Goal: Transaction & Acquisition: Purchase product/service

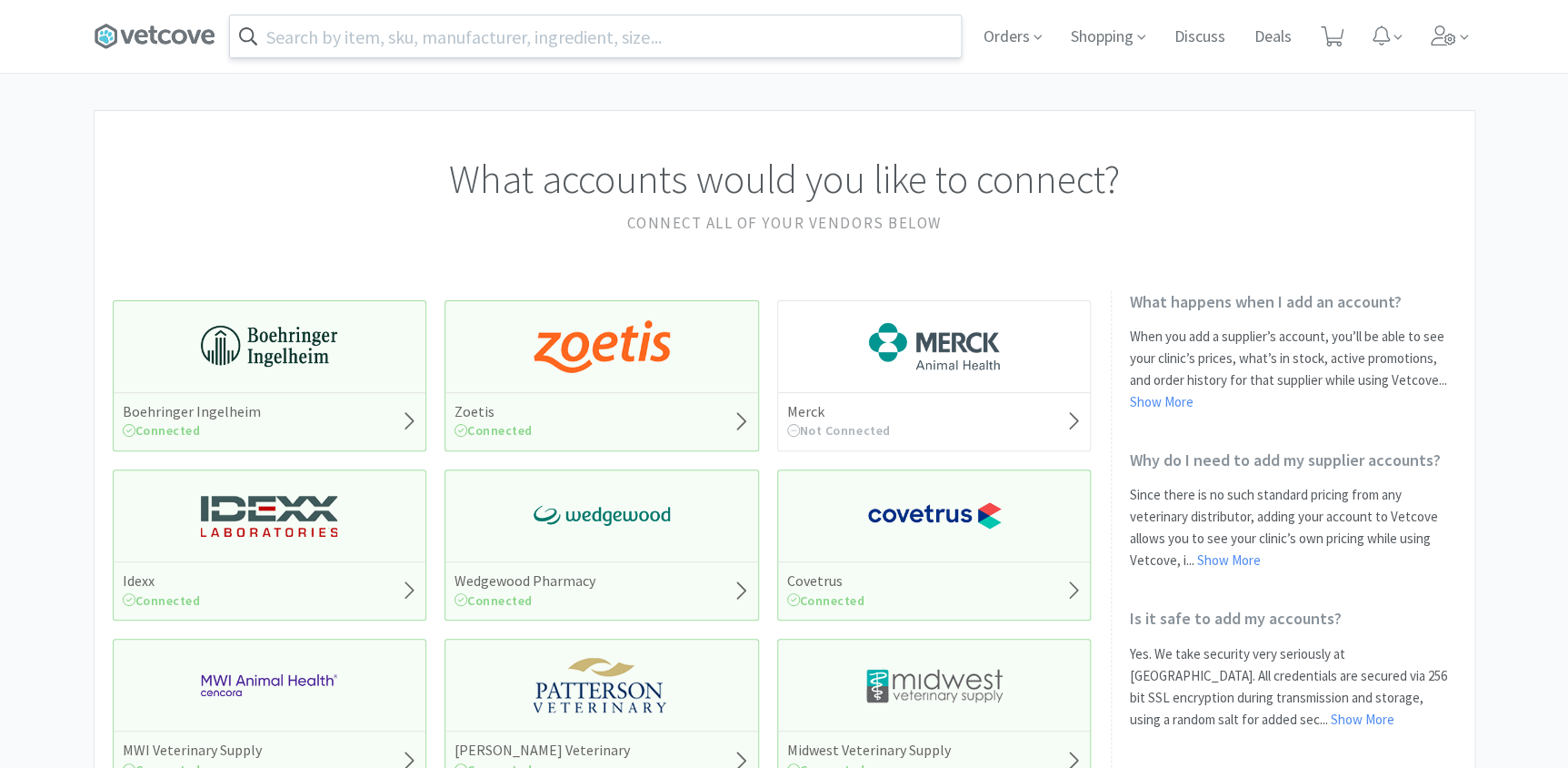
click at [497, 29] on input "text" at bounding box center [595, 37] width 731 height 42
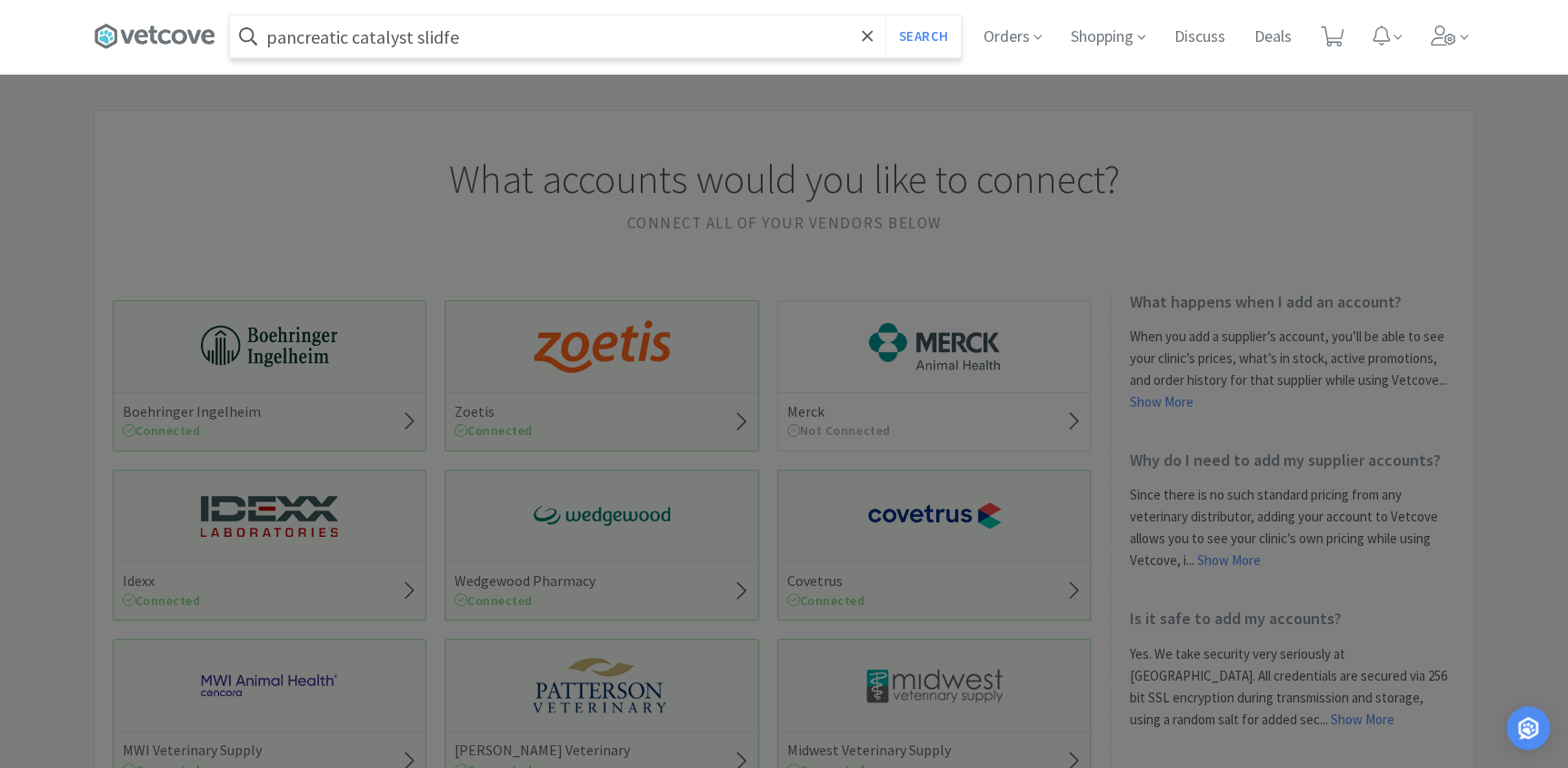
type input "pancreatic catalyst slidfe"
click at [885, 16] on button "Search" at bounding box center [923, 37] width 76 height 42
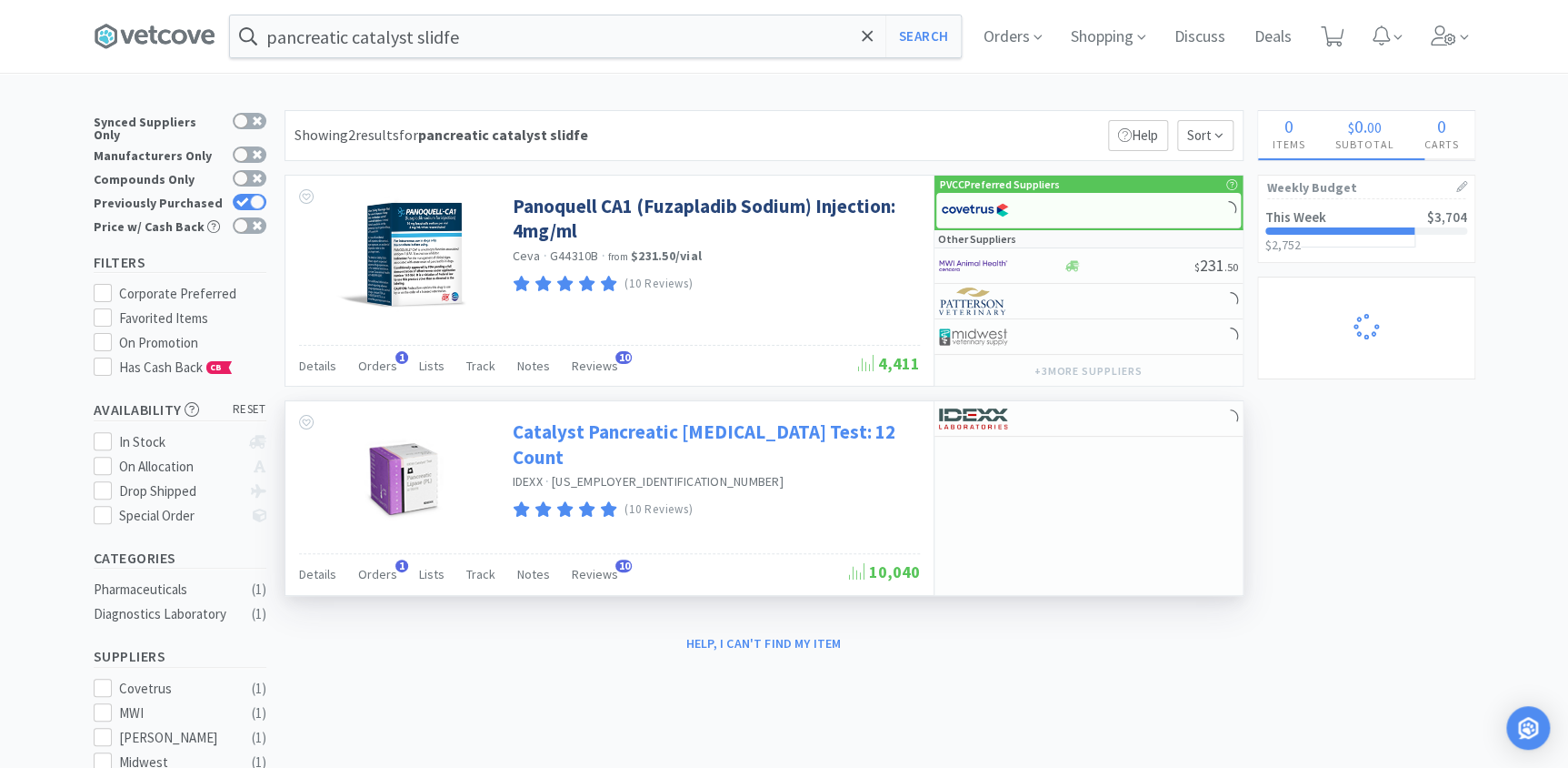
click at [619, 430] on link "Catalyst Pancreatic [MEDICAL_DATA] Test: 12 Count" at bounding box center [714, 444] width 403 height 50
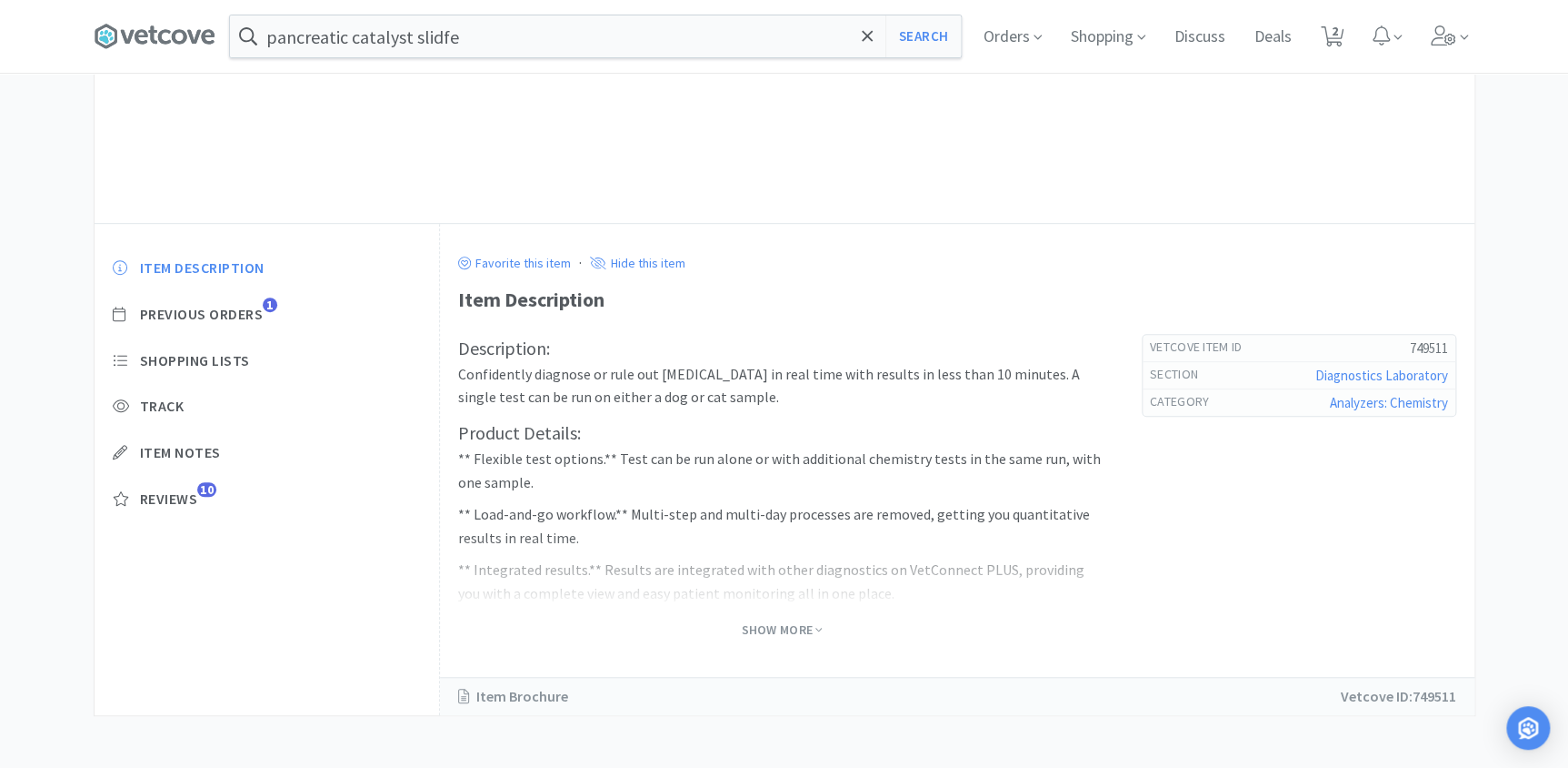
scroll to position [342, 0]
click at [783, 625] on span "Show More" at bounding box center [781, 626] width 81 height 17
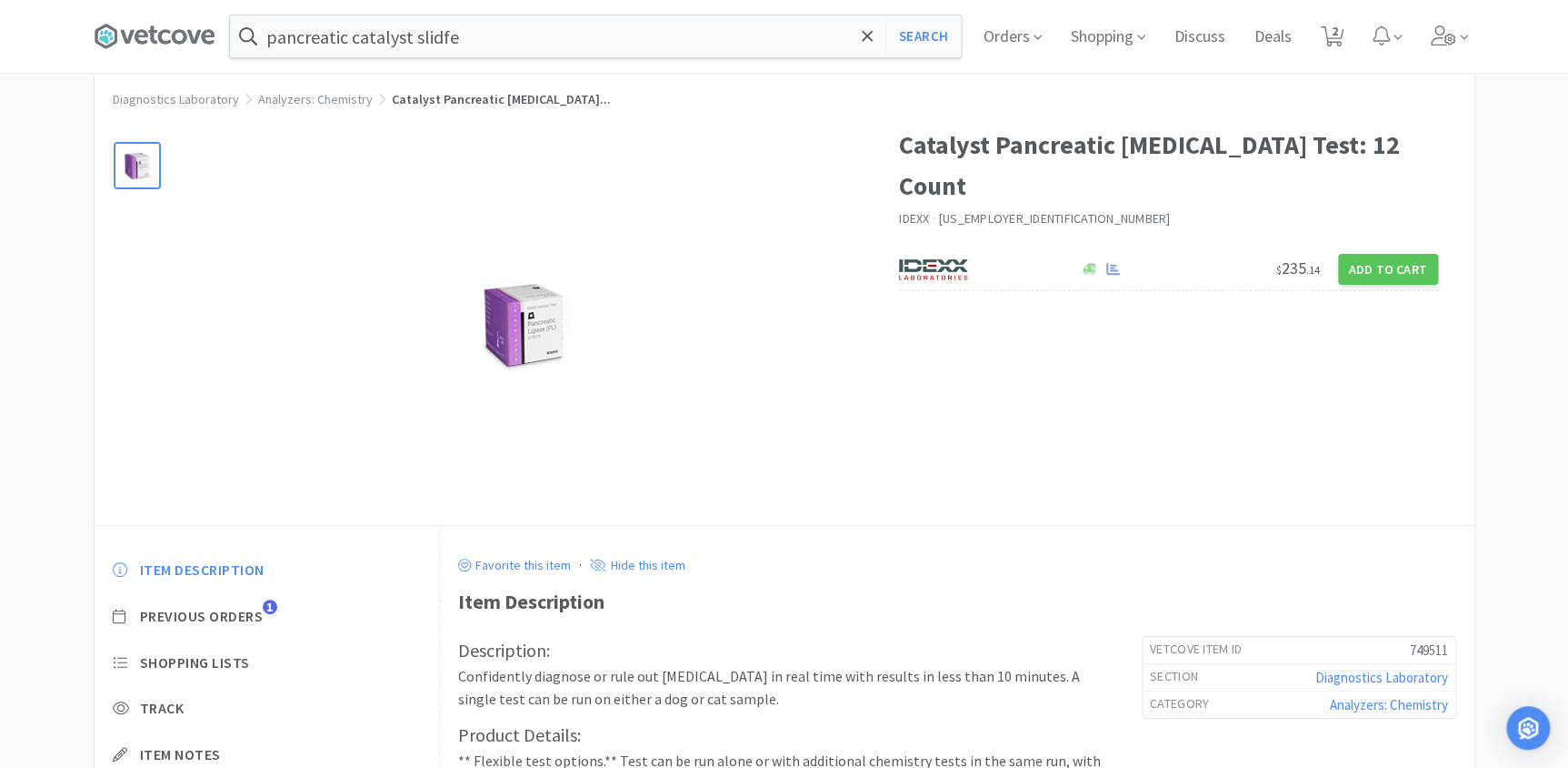
scroll to position [0, 0]
